Goal: Task Accomplishment & Management: Manage account settings

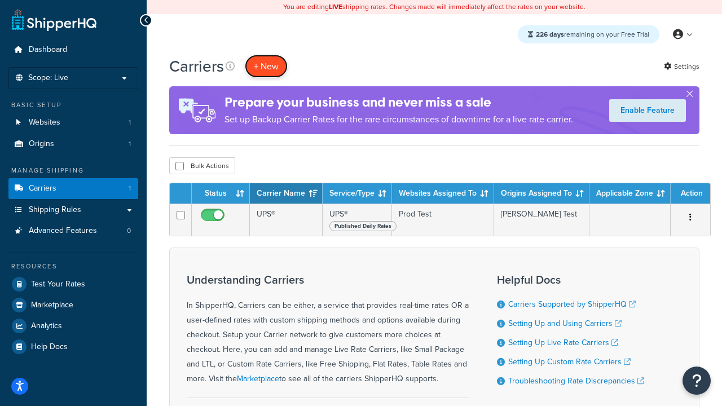
click at [266, 66] on button "+ New" at bounding box center [266, 66] width 43 height 23
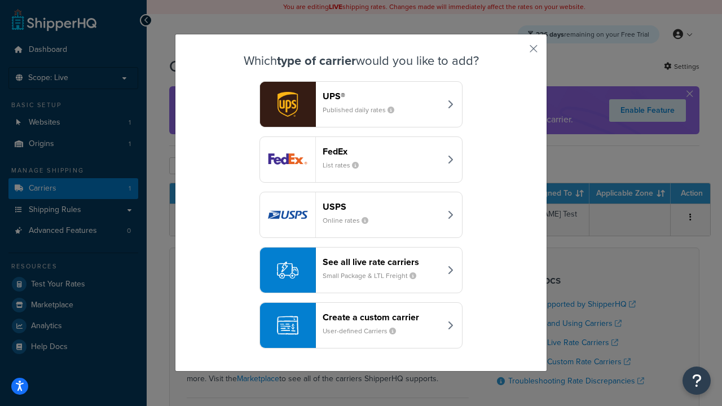
click at [381, 146] on header "FedEx" at bounding box center [382, 151] width 118 height 11
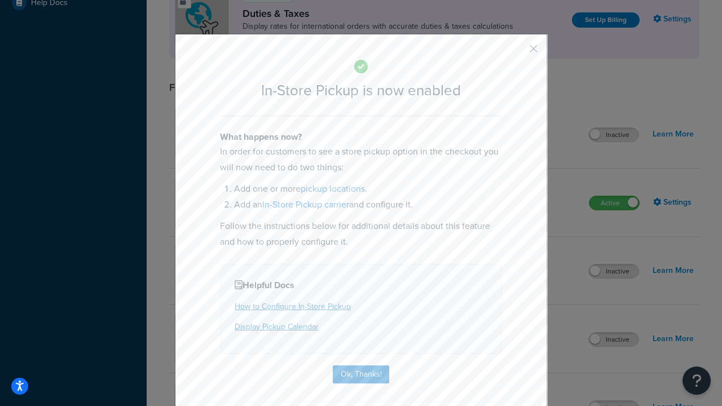
click at [517, 52] on button "button" at bounding box center [517, 52] width 3 height 3
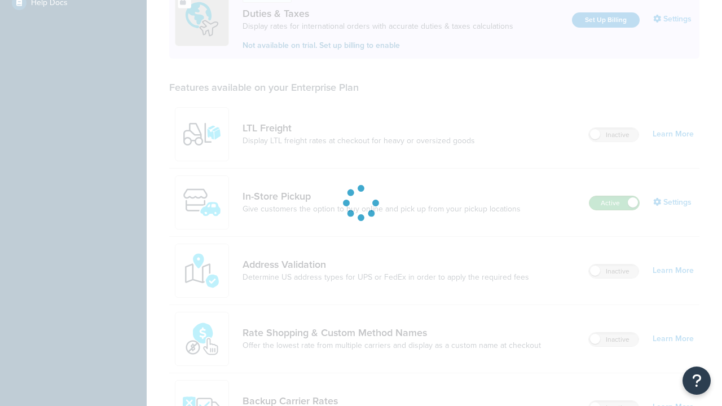
click at [615, 196] on label "Active" at bounding box center [615, 203] width 50 height 14
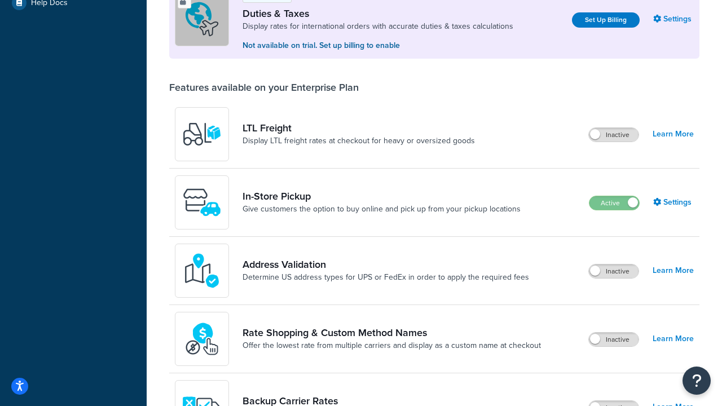
scroll to position [562, 0]
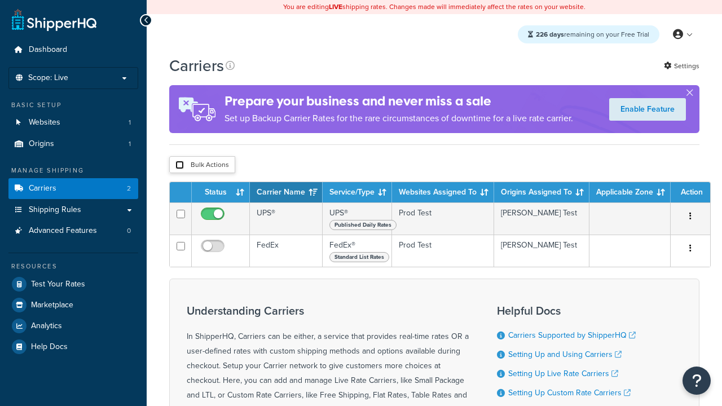
click at [179, 166] on input "checkbox" at bounding box center [180, 165] width 8 height 8
checkbox input "true"
click at [0, 0] on button "Delete" at bounding box center [0, 0] width 0 height 0
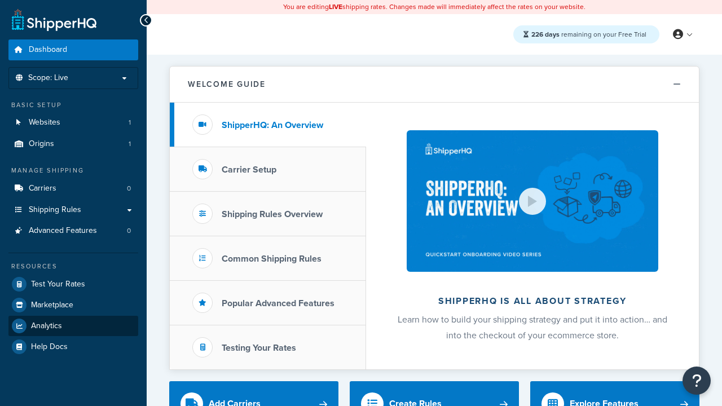
click at [46, 326] on span "Analytics" at bounding box center [46, 327] width 31 height 10
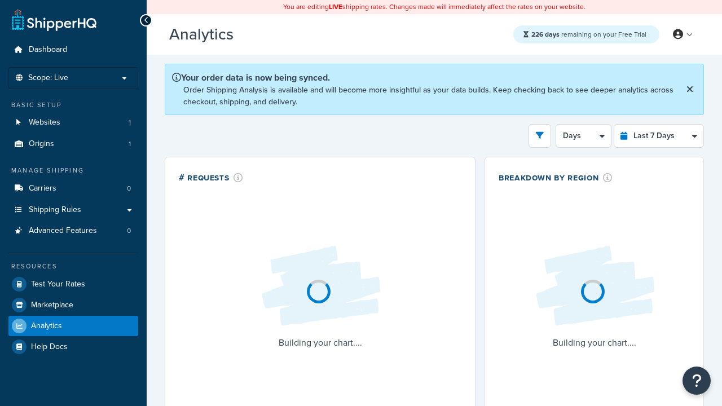
select select "last_7_days"
click at [540, 135] on icon "open filter drawer" at bounding box center [540, 135] width 8 height 8
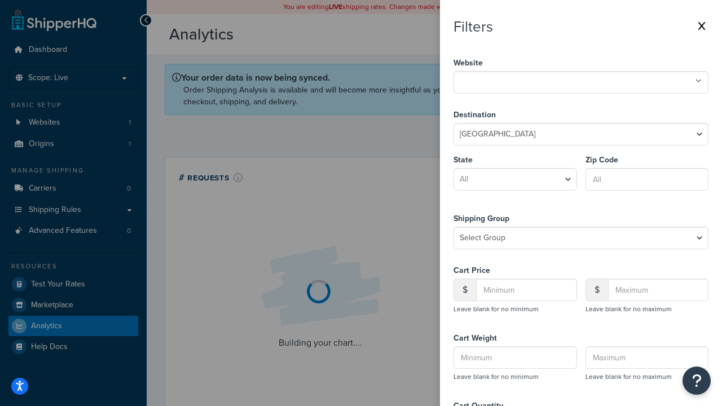
click at [699, 81] on icon at bounding box center [699, 81] width 6 height 7
select select "CA"
type input "92612"
type input "20"
type input "500"
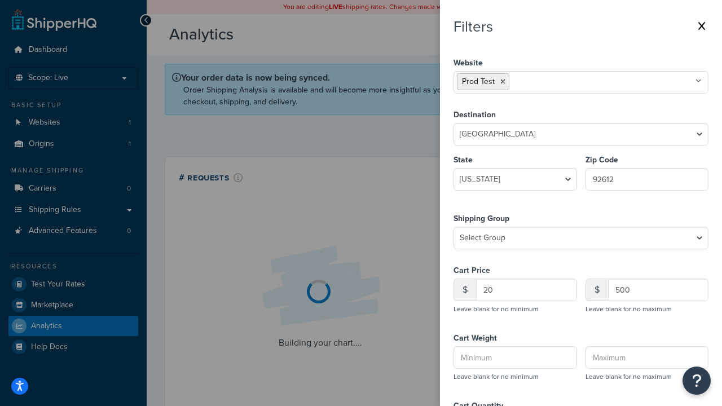
type input "1"
type input "20"
type input "5"
type input "300"
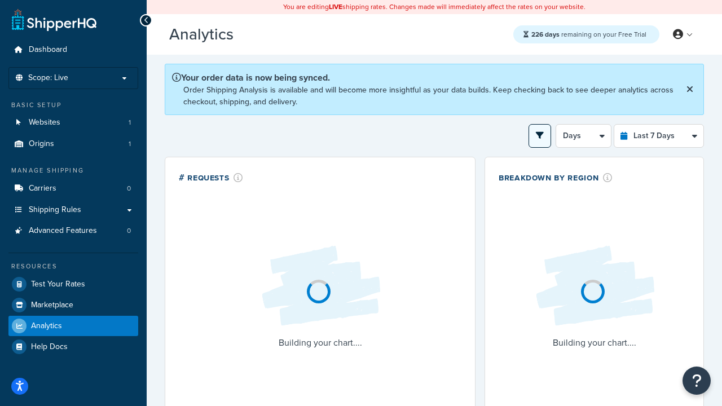
scroll to position [175, 0]
click at [535, 135] on button "open filter drawer" at bounding box center [540, 136] width 23 height 24
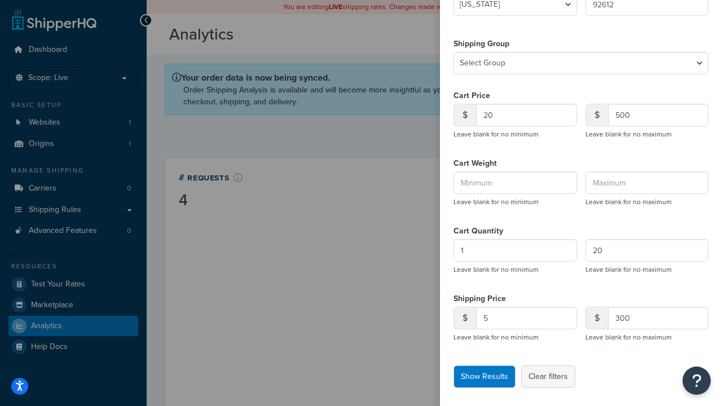
click at [549, 377] on button "Clear filters" at bounding box center [548, 377] width 54 height 23
select select
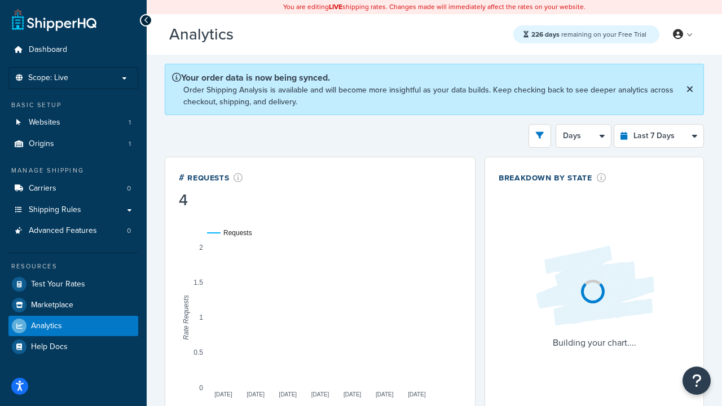
select select "1d"
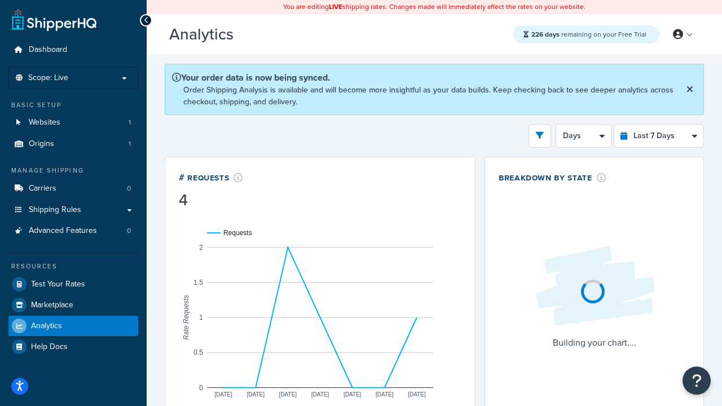
scroll to position [0, 0]
select select "last_24_hours"
select select "1h"
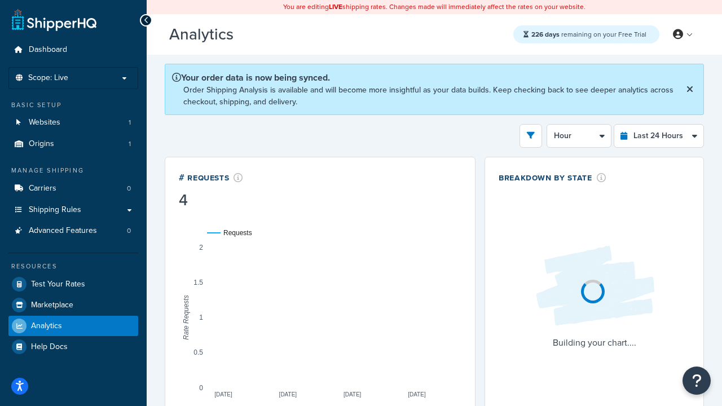
select select "last_7_days"
select select "1d"
